Goal: Task Accomplishment & Management: Manage account settings

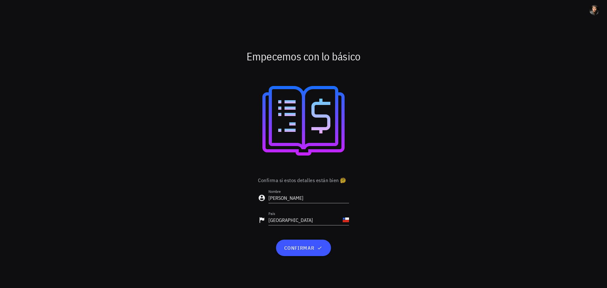
click at [441, 108] on div at bounding box center [303, 120] width 367 height 101
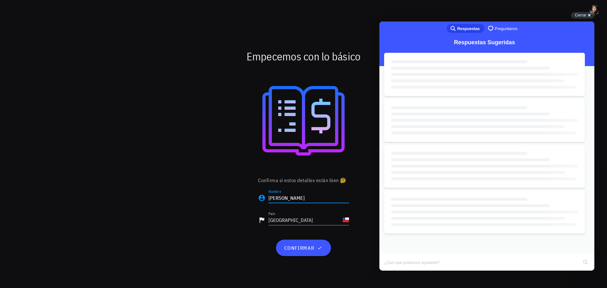
click at [283, 199] on input "[PERSON_NAME]" at bounding box center [309, 198] width 81 height 10
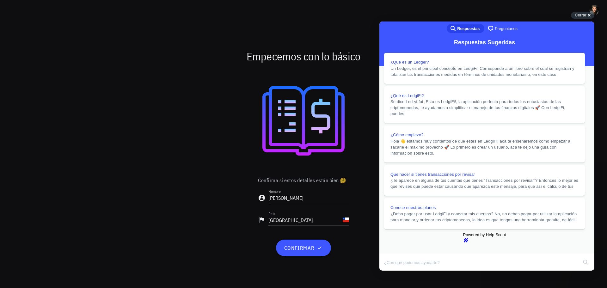
scroll to position [197, 0]
click at [302, 202] on input "Felipe" at bounding box center [309, 198] width 81 height 10
type input "[PERSON_NAME]"
click at [311, 249] on span "confirmar" at bounding box center [304, 248] width 40 height 6
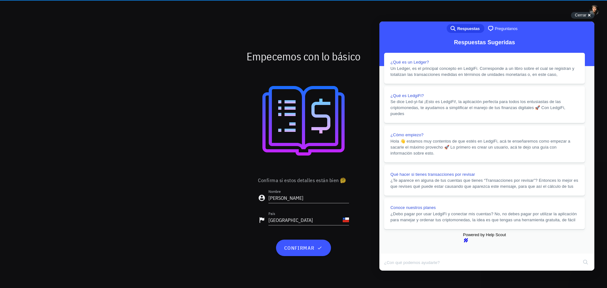
click at [391, 271] on button "Close" at bounding box center [385, 275] width 11 height 8
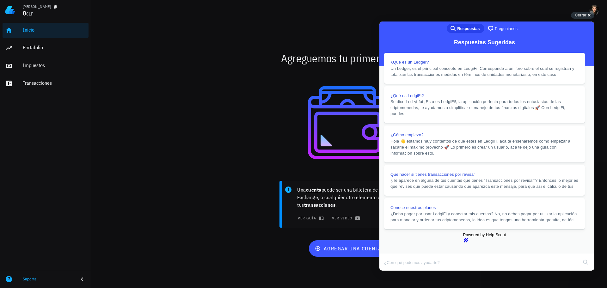
click at [391, 271] on button "Close" at bounding box center [385, 275] width 11 height 8
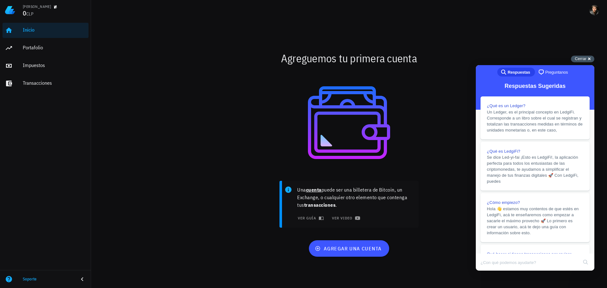
click at [587, 56] on span "Cerrar" at bounding box center [581, 58] width 12 height 5
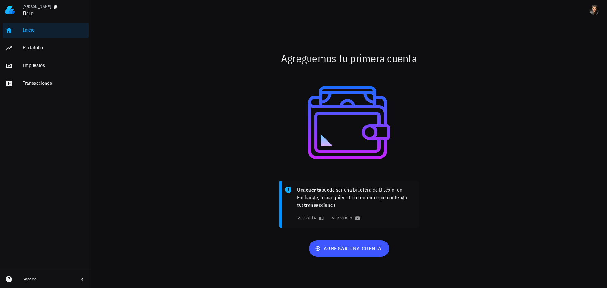
click at [441, 46] on div "Agreguemos tu primera cuenta Una cuenta puede ser una billetera de Bitcoin, un …" at bounding box center [349, 154] width 375 height 268
click at [355, 246] on span "agregar una cuenta" at bounding box center [348, 249] width 65 height 6
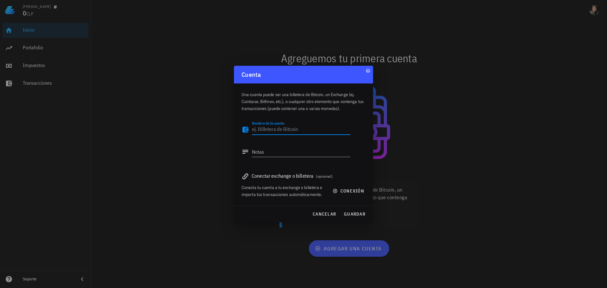
click at [287, 128] on textarea "Nombre de la cuenta" at bounding box center [301, 130] width 98 height 10
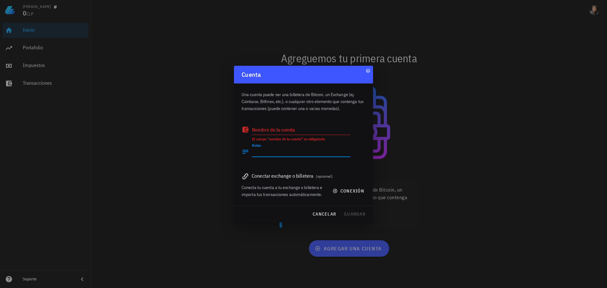
click at [276, 152] on textarea "Notas" at bounding box center [301, 152] width 98 height 10
click at [277, 177] on div "Conectar exchange o billetera (opcional)" at bounding box center [304, 175] width 124 height 9
click at [317, 174] on div "Conectar exchange o billetera (opcional)" at bounding box center [304, 175] width 124 height 9
click at [337, 191] on icon "button" at bounding box center [335, 191] width 5 height 5
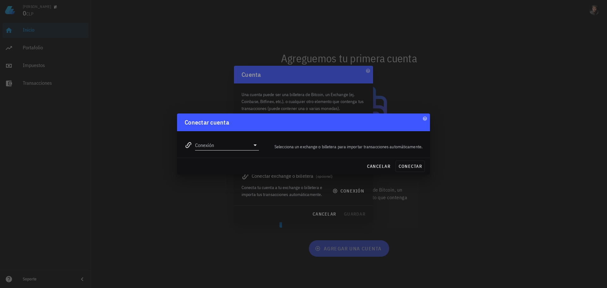
click at [254, 145] on icon at bounding box center [256, 145] width 8 height 8
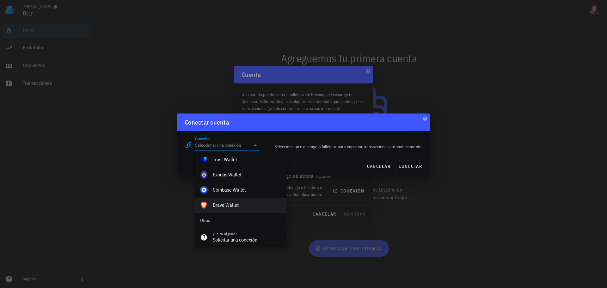
scroll to position [444, 0]
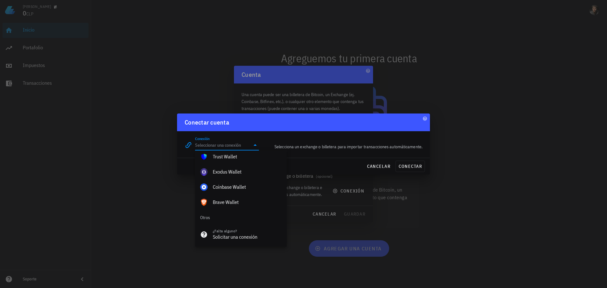
click at [228, 145] on input "Conexión" at bounding box center [222, 145] width 55 height 10
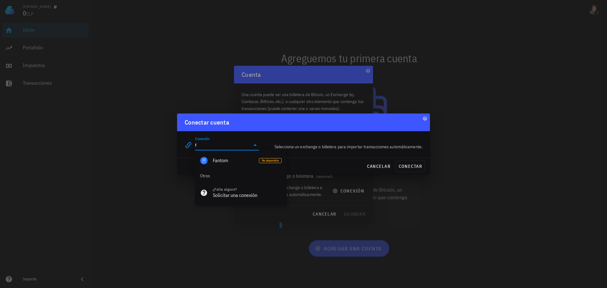
type input "f"
click at [434, 125] on div at bounding box center [303, 144] width 607 height 288
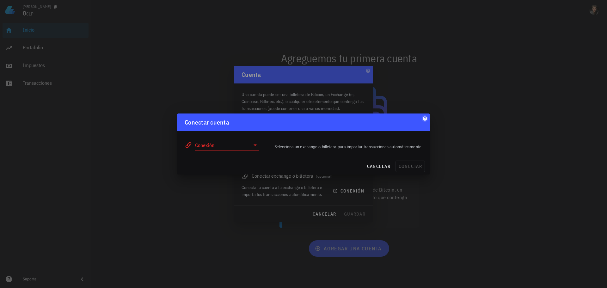
click at [425, 119] on icon "button" at bounding box center [425, 118] width 4 height 4
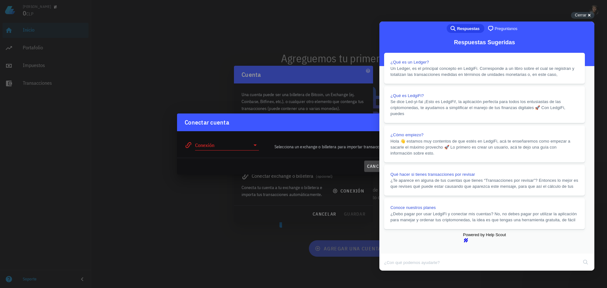
click at [377, 166] on span "cancelar" at bounding box center [379, 167] width 24 height 6
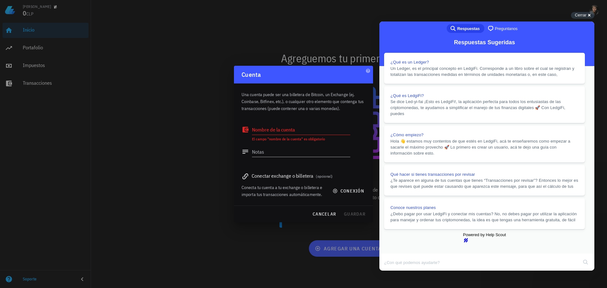
click at [391, 271] on button "Close" at bounding box center [385, 275] width 11 height 8
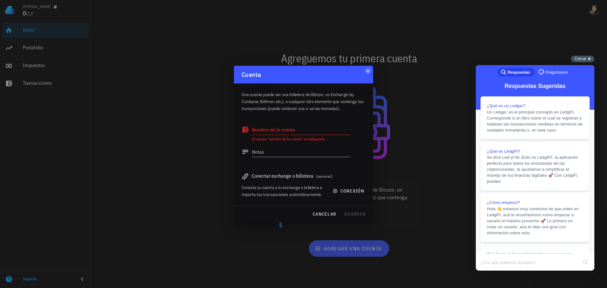
click at [579, 56] on span "Cerrar" at bounding box center [581, 58] width 12 height 5
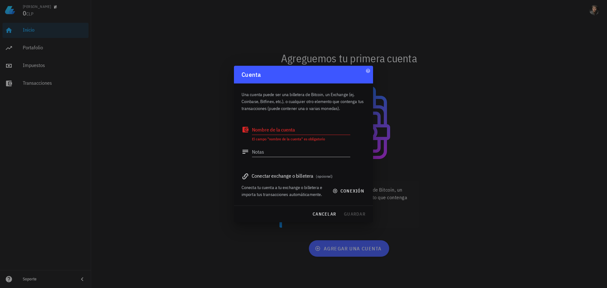
click at [416, 55] on div at bounding box center [303, 144] width 607 height 288
click at [475, 35] on div at bounding box center [303, 144] width 607 height 288
click at [316, 214] on span "cancelar" at bounding box center [325, 214] width 24 height 6
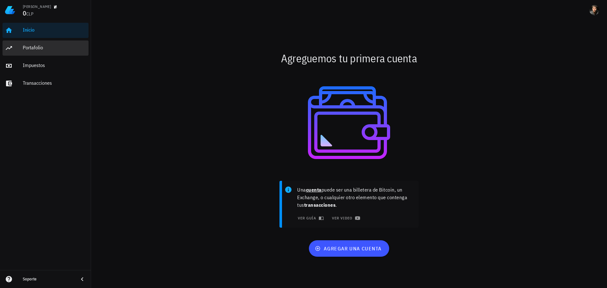
click at [37, 48] on div "Portafolio" at bounding box center [54, 48] width 63 height 6
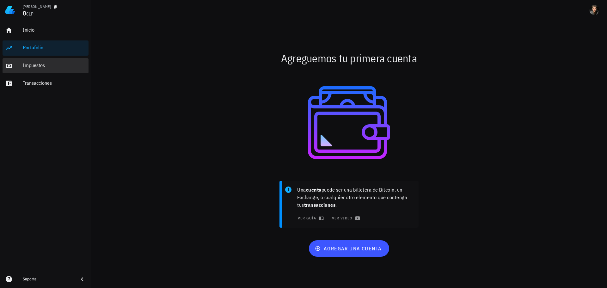
click at [37, 67] on div "Impuestos" at bounding box center [54, 65] width 63 height 6
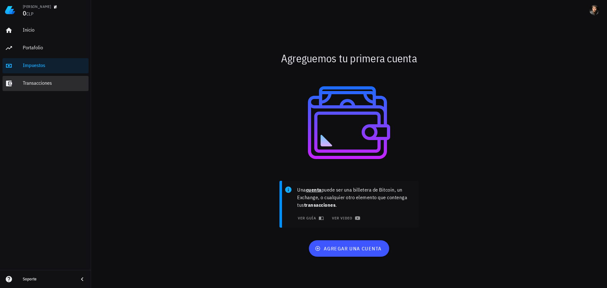
click at [41, 87] on div "Transacciones" at bounding box center [54, 83] width 63 height 14
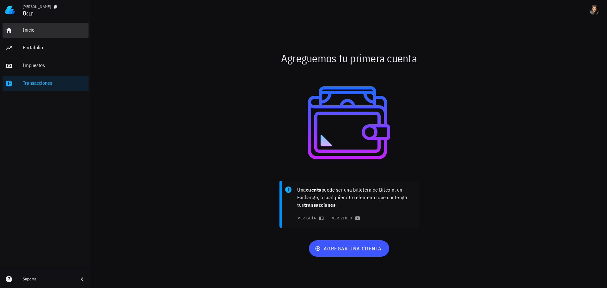
click at [35, 26] on div "Inicio" at bounding box center [54, 30] width 63 height 14
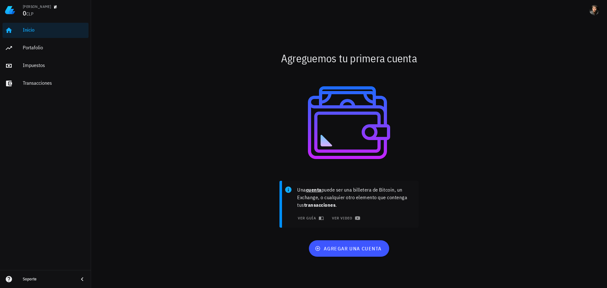
click at [165, 147] on div at bounding box center [349, 122] width 375 height 109
click at [315, 190] on b "cuenta" at bounding box center [314, 190] width 16 height 6
click at [313, 218] on span "ver guía" at bounding box center [309, 218] width 25 height 5
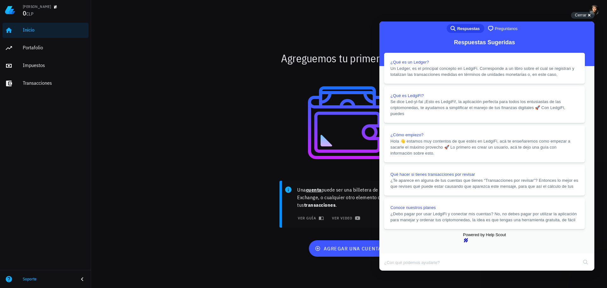
scroll to position [190, 0]
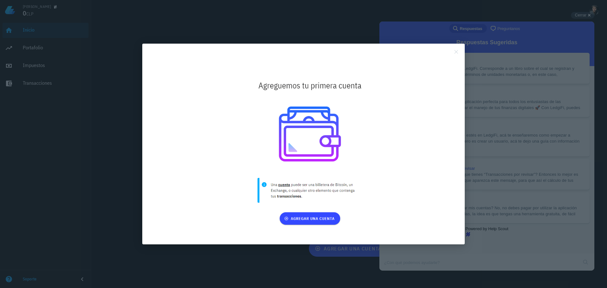
scroll to position [0, 0]
click at [457, 43] on div at bounding box center [303, 144] width 607 height 288
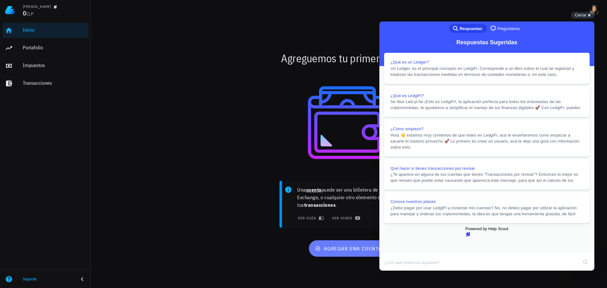
click at [364, 245] on button "agregar una cuenta" at bounding box center [349, 248] width 80 height 16
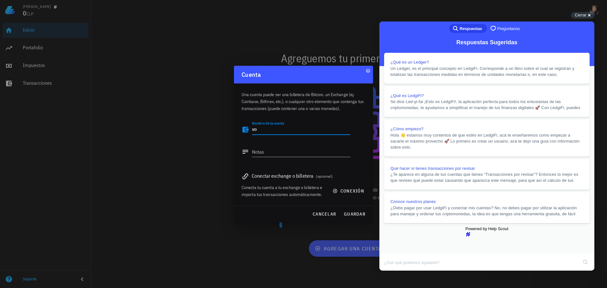
type textarea "v"
type textarea "e"
type textarea "ETF"
click at [268, 153] on textarea "Notas" at bounding box center [301, 152] width 98 height 10
type textarea "ETF"
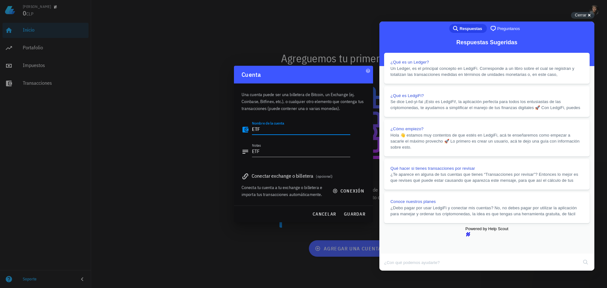
drag, startPoint x: 275, startPoint y: 132, endPoint x: 228, endPoint y: 134, distance: 46.9
click at [229, 134] on div "Felipe Alvarado 0 CLP Inicio Portafolio Impuestos Transacciones Soporte Agregue…" at bounding box center [303, 144] width 607 height 288
click at [288, 132] on textarea "FIN" at bounding box center [301, 130] width 98 height 10
type textarea "FINTUAL"
click at [274, 150] on textarea "ETF" at bounding box center [301, 152] width 98 height 10
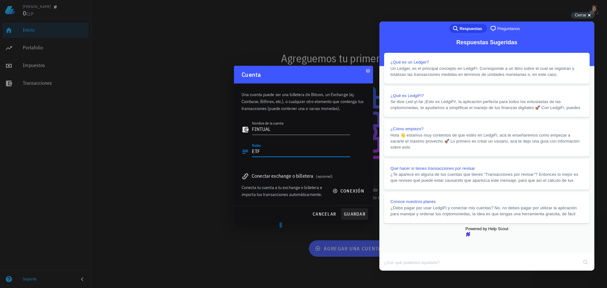
type textarea "ETF"
click at [354, 212] on span "guardar" at bounding box center [355, 214] width 22 height 6
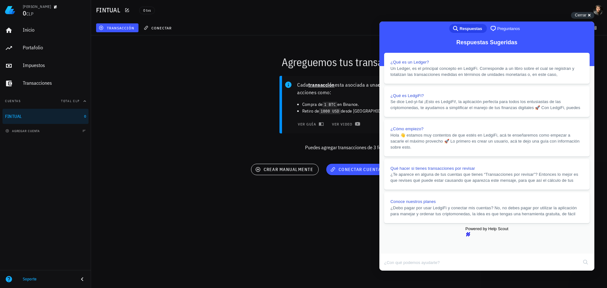
click at [190, 109] on div "Cada transacción esta asociada a una cuenta y son acciones como: Compra de 1 BT…" at bounding box center [349, 116] width 524 height 88
click at [230, 100] on div "Cada transacción esta asociada a una cuenta y son acciones como: Compra de 1 BT…" at bounding box center [349, 116] width 524 height 88
click at [391, 271] on button "Close" at bounding box center [385, 275] width 11 height 8
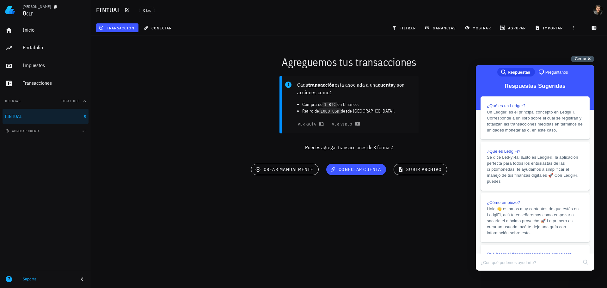
click at [580, 58] on span "Cerrar" at bounding box center [581, 58] width 12 height 5
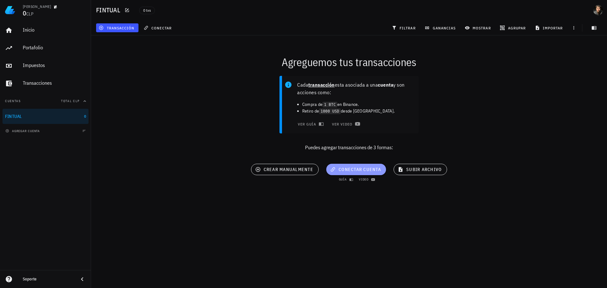
click at [357, 169] on span "conectar cuenta" at bounding box center [357, 170] width 50 height 6
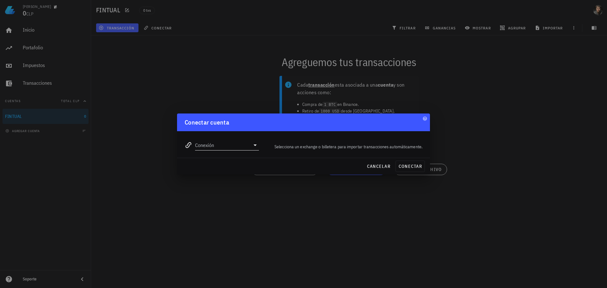
click at [254, 146] on icon at bounding box center [256, 145] width 8 height 8
type input "F"
click at [411, 167] on div "cancelar conectar" at bounding box center [303, 166] width 253 height 16
click at [382, 164] on span "cancelar" at bounding box center [379, 167] width 24 height 6
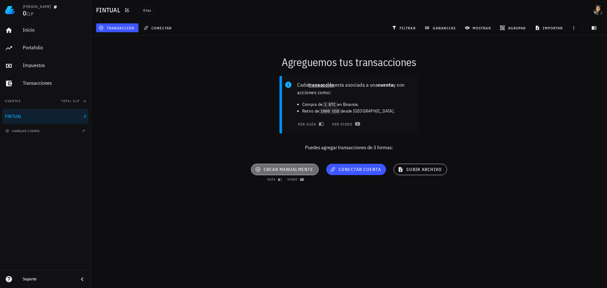
click at [278, 171] on span "crear manualmente" at bounding box center [285, 170] width 57 height 6
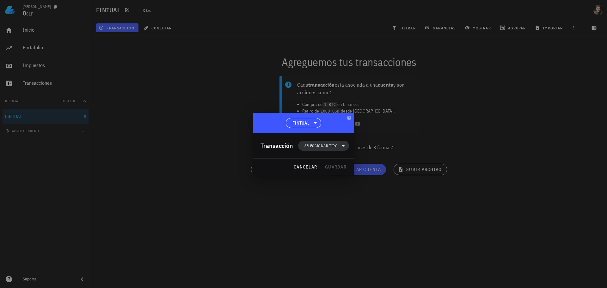
click at [328, 145] on span "Seleccionar tipo" at bounding box center [321, 146] width 33 height 6
click at [330, 173] on div "Ingreso" at bounding box center [327, 173] width 25 height 5
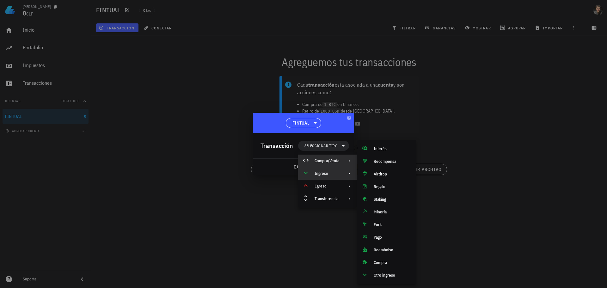
click at [326, 160] on div "Compra/Venta" at bounding box center [327, 161] width 25 height 5
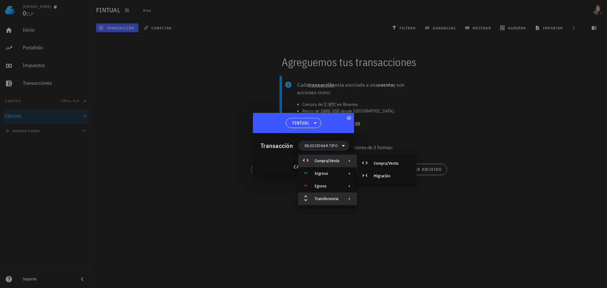
click at [333, 197] on div "Transferencia" at bounding box center [327, 198] width 25 height 5
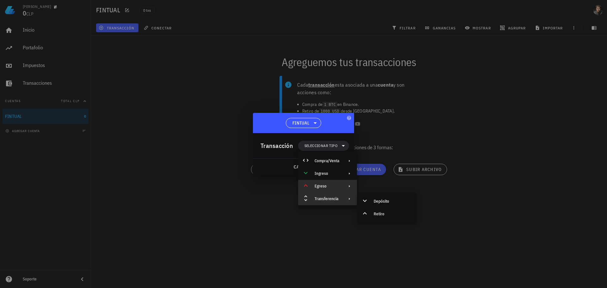
click at [326, 185] on div "Egreso" at bounding box center [327, 186] width 25 height 5
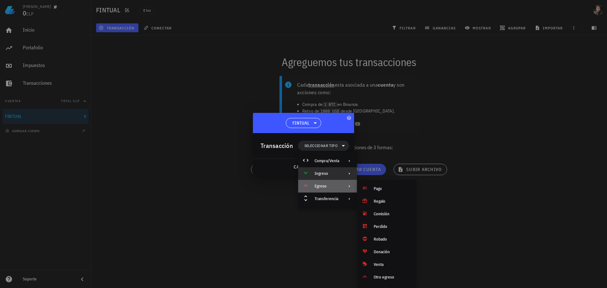
click at [330, 172] on div "Ingreso" at bounding box center [327, 173] width 25 height 5
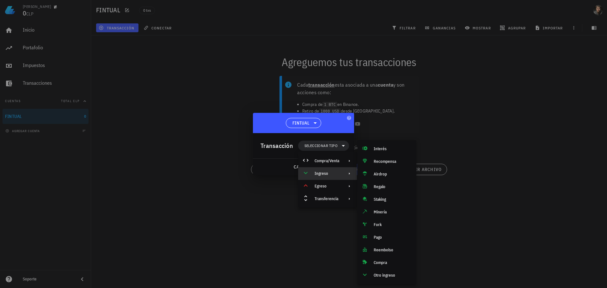
click at [423, 105] on div at bounding box center [303, 144] width 607 height 288
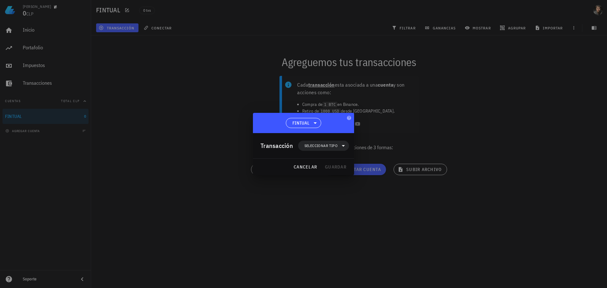
drag, startPoint x: 329, startPoint y: 69, endPoint x: 326, endPoint y: 62, distance: 7.3
click at [329, 70] on div at bounding box center [303, 144] width 607 height 288
click at [302, 167] on span "cancelar" at bounding box center [306, 167] width 24 height 6
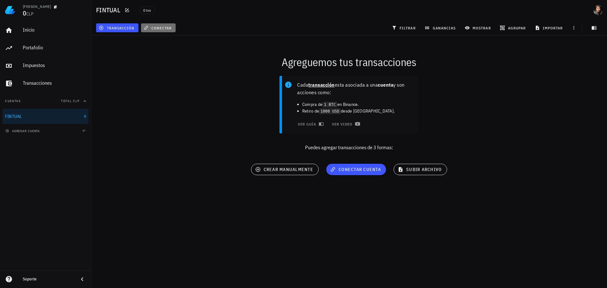
click at [158, 27] on span "conectar" at bounding box center [158, 27] width 27 height 5
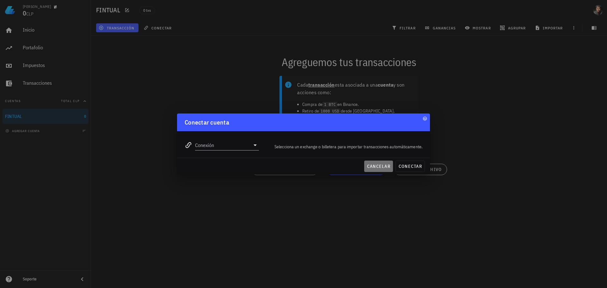
click at [391, 166] on button "cancelar" at bounding box center [378, 166] width 29 height 11
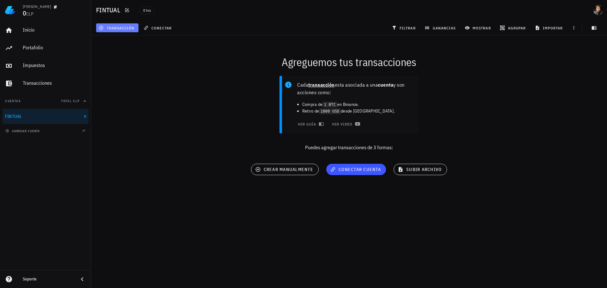
click at [121, 29] on span "transacción" at bounding box center [117, 27] width 34 height 5
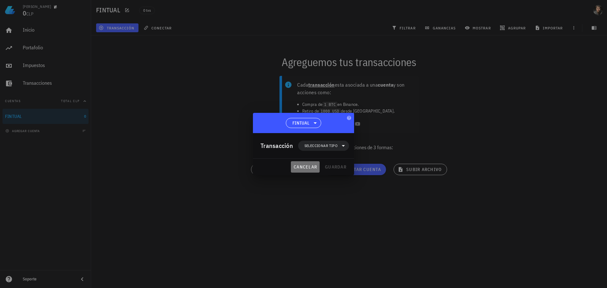
click at [314, 166] on span "cancelar" at bounding box center [306, 167] width 24 height 6
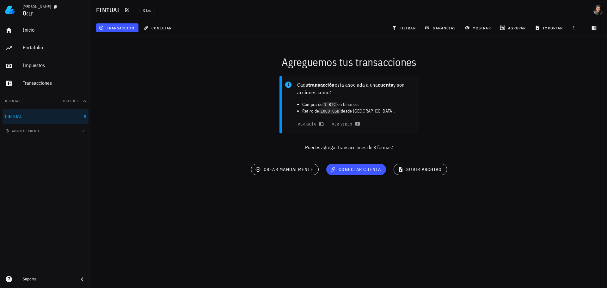
click at [532, 78] on div "Cada transacción esta asociada a una cuenta y son acciones como: Compra de 1 BT…" at bounding box center [349, 116] width 524 height 88
click at [26, 32] on div "Inicio" at bounding box center [54, 30] width 63 height 6
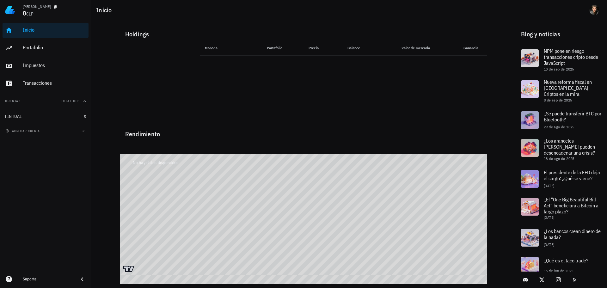
click at [214, 48] on th "Moneda" at bounding box center [220, 47] width 41 height 15
click at [19, 45] on link "Portafolio" at bounding box center [46, 47] width 86 height 15
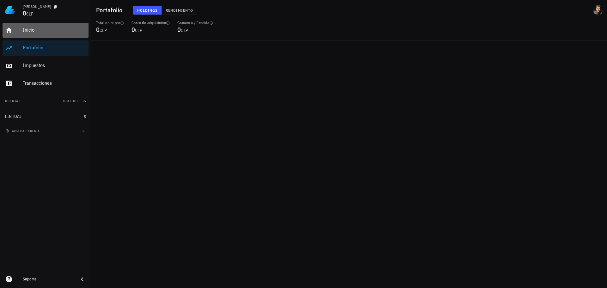
click at [37, 32] on div "Inicio" at bounding box center [54, 30] width 63 height 6
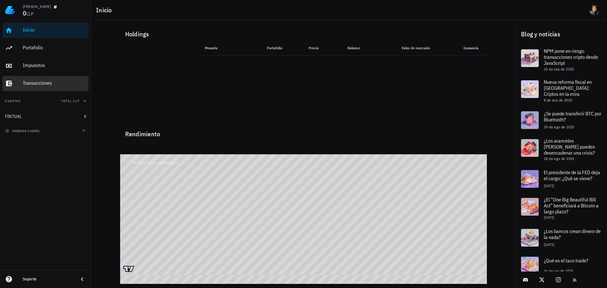
click at [38, 83] on div "Transacciones" at bounding box center [54, 83] width 63 height 6
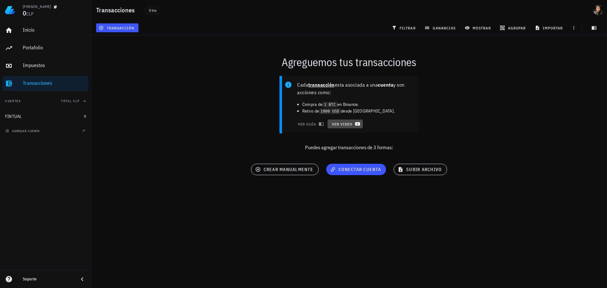
click at [342, 124] on span "ver video" at bounding box center [346, 123] width 28 height 5
click at [30, 6] on div "Felipe Alvarado" at bounding box center [37, 6] width 28 height 5
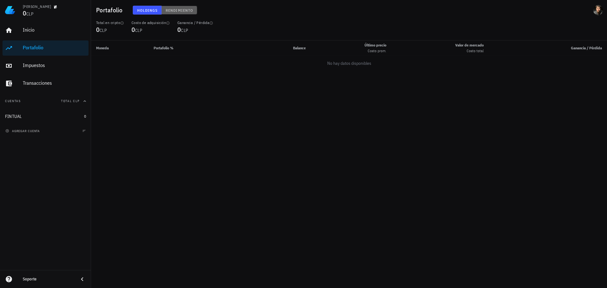
click at [180, 11] on span "Rendimiento" at bounding box center [179, 10] width 28 height 5
click at [151, 9] on span "Holdings" at bounding box center [147, 10] width 21 height 5
